Goal: Information Seeking & Learning: Find specific fact

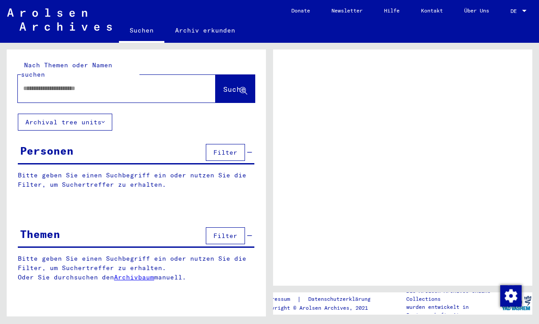
scroll to position [0, 0]
click at [51, 92] on div at bounding box center [117, 89] width 198 height 28
click at [50, 84] on input "text" at bounding box center [108, 88] width 171 height 9
type input "**********"
click at [218, 91] on button "Suche" at bounding box center [235, 89] width 39 height 28
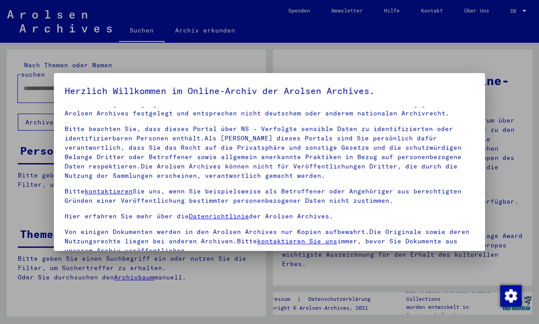
scroll to position [13, 0]
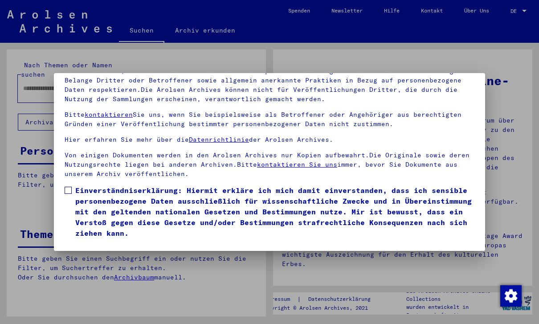
click at [80, 243] on button "Ich stimme zu" at bounding box center [98, 251] width 67 height 17
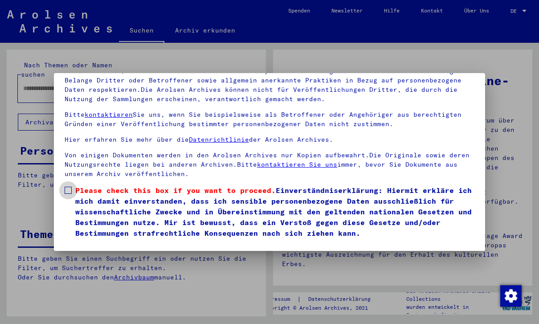
click at [70, 187] on span at bounding box center [68, 190] width 7 height 7
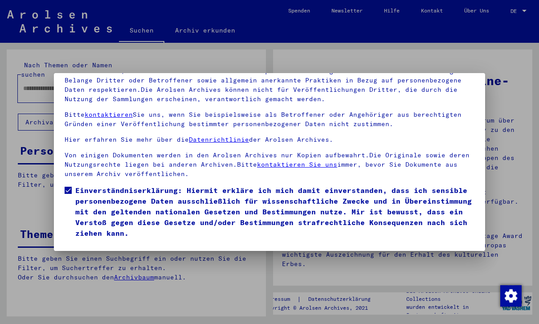
click at [84, 243] on button "Ich stimme zu" at bounding box center [98, 251] width 67 height 17
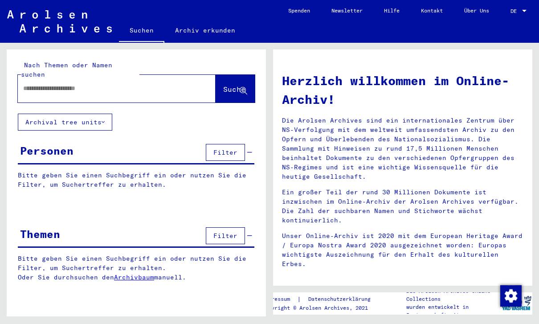
click at [60, 84] on input "text" at bounding box center [106, 88] width 166 height 9
click at [53, 148] on div "Personen" at bounding box center [46, 151] width 53 height 16
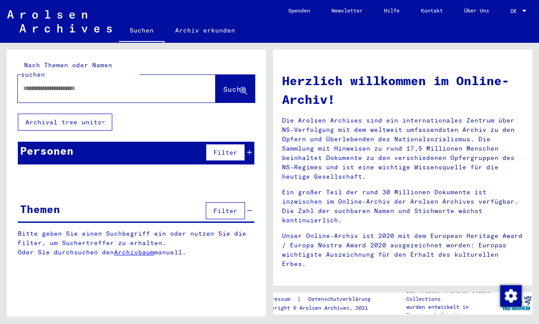
click at [57, 144] on div "Personen" at bounding box center [46, 151] width 53 height 16
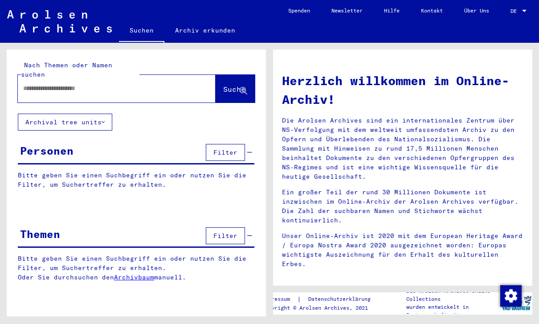
click at [57, 144] on div "Personen" at bounding box center [46, 151] width 53 height 16
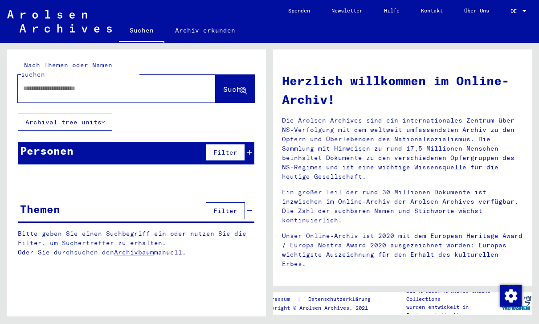
click at [40, 84] on input "text" at bounding box center [106, 88] width 166 height 9
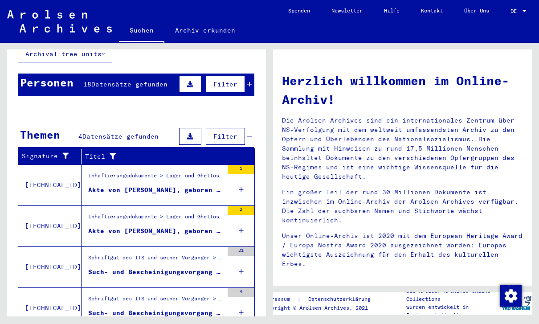
scroll to position [68, 0]
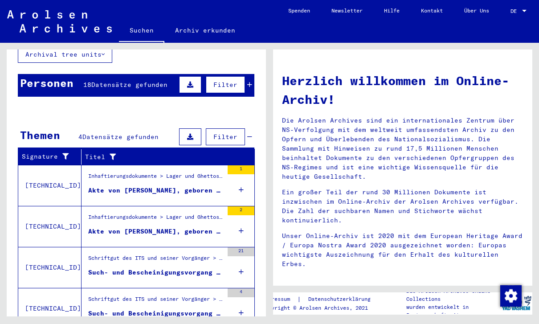
click at [144, 173] on div "Inhaftierungsdokumente > Lager und Ghettos > Konzentrationslager [GEOGRAPHIC_DA…" at bounding box center [155, 178] width 135 height 12
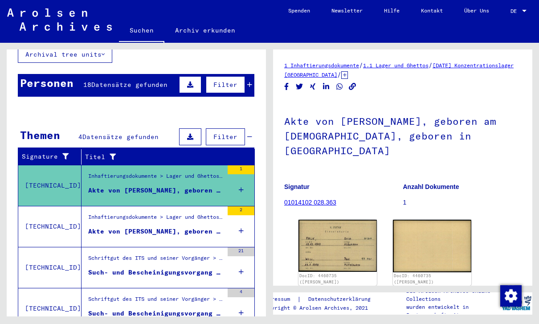
scroll to position [18, 0]
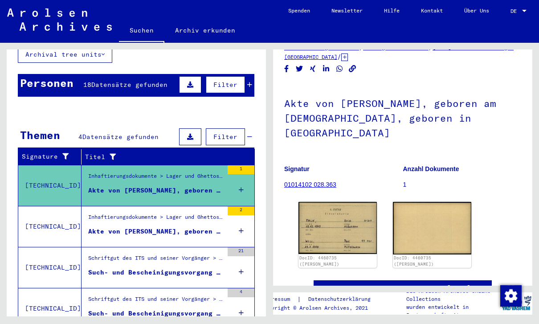
click at [171, 234] on div "Alle Ergebnisse anzeigen" at bounding box center [136, 247] width 237 height 26
click at [162, 227] on div "Akte von [PERSON_NAME], geboren am [DEMOGRAPHIC_DATA], geboren in [GEOGRAPHIC_D…" at bounding box center [155, 231] width 135 height 9
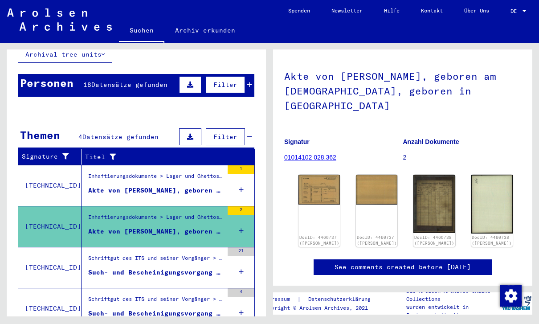
scroll to position [45, 0]
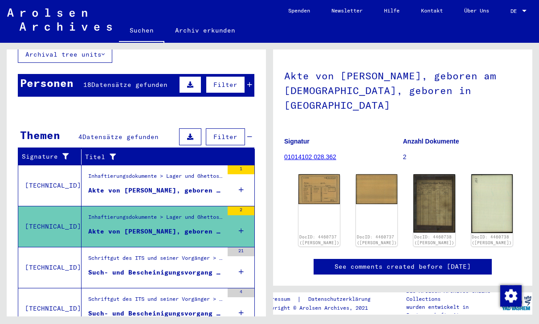
click at [138, 254] on div "Schriftgut des ITS und seiner Vorgänger > Bearbeitung von Anfragen > Fallbezoge…" at bounding box center [155, 260] width 135 height 12
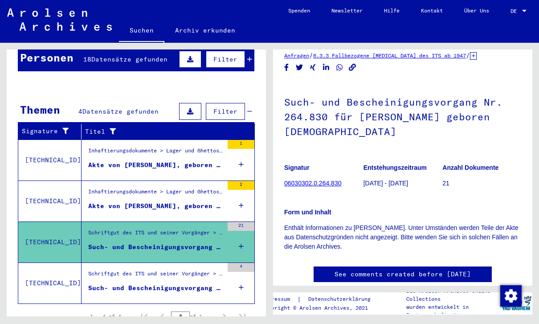
scroll to position [93, 0]
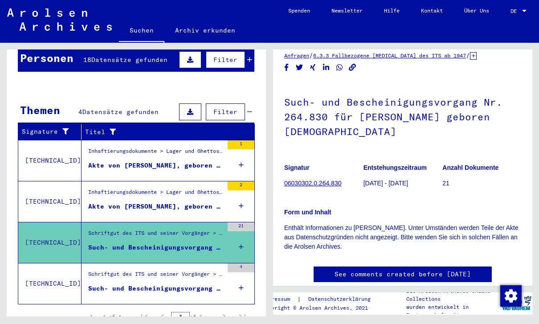
click at [150, 270] on div "Schriftgut des ITS und seiner Vorgänger > Bearbeitung von Anfragen > Fallbezoge…" at bounding box center [155, 276] width 135 height 12
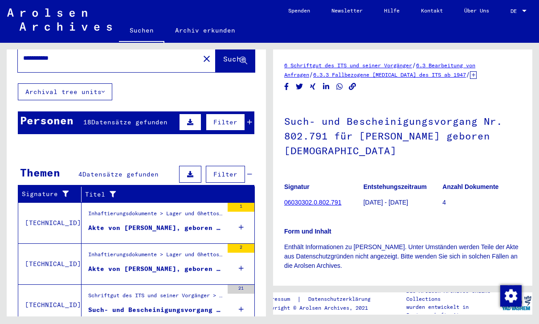
scroll to position [8, 0]
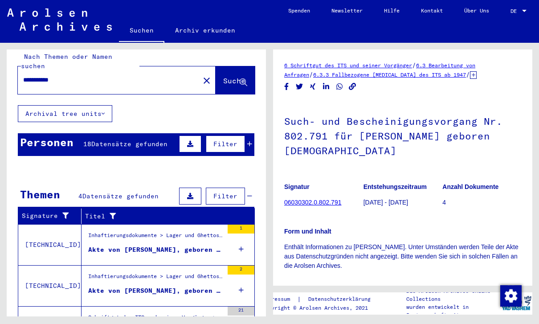
click at [42, 75] on input "**********" at bounding box center [108, 79] width 171 height 9
type input "**********"
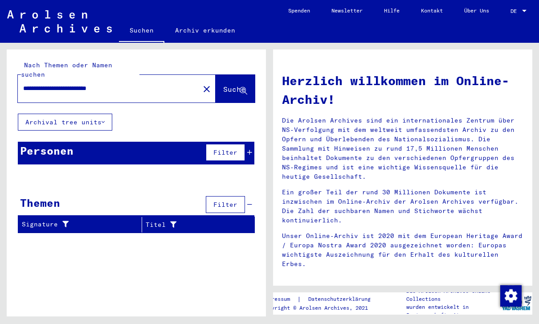
scroll to position [13, 0]
click at [53, 143] on div "Personen" at bounding box center [46, 151] width 53 height 16
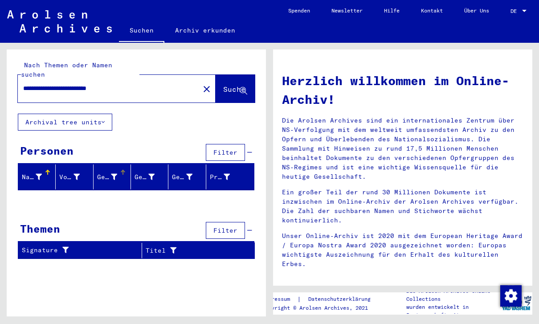
click at [103, 172] on div "Geburtsname" at bounding box center [107, 176] width 20 height 9
click at [74, 174] on icon at bounding box center [77, 177] width 6 height 6
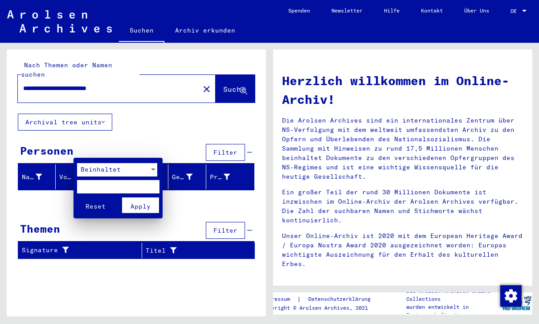
click at [32, 156] on div at bounding box center [269, 162] width 539 height 324
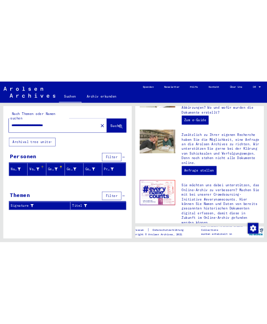
scroll to position [347, 0]
